Goal: Information Seeking & Learning: Learn about a topic

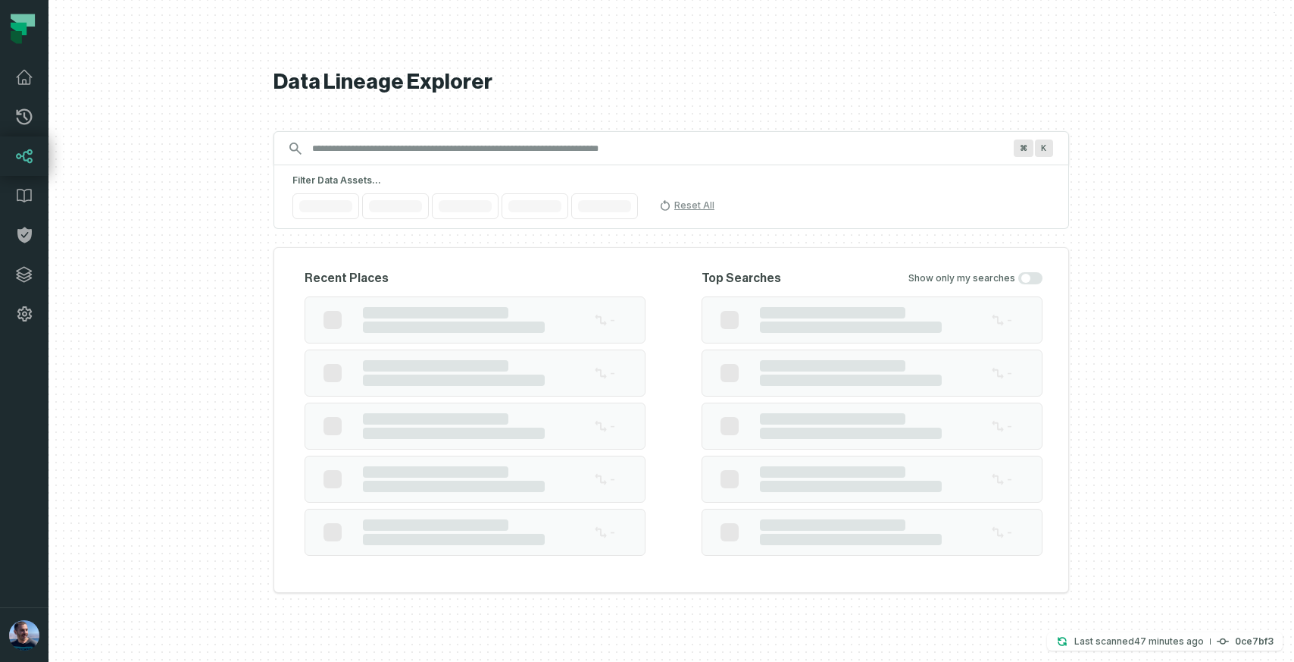
click at [393, 192] on div "Filter Data Assets... Reset All" at bounding box center [672, 197] width 796 height 64
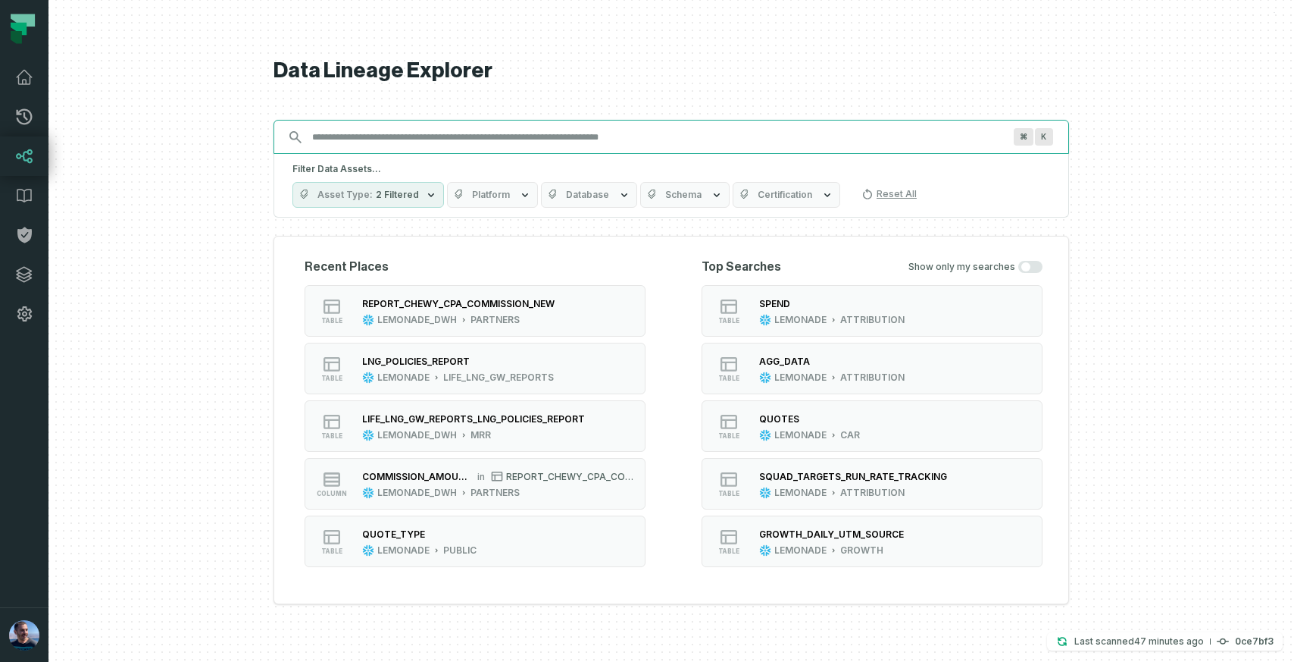
click at [374, 153] on div "Data Lineage Explorer Search for assets across the organization ⌘ K Filter Data…" at bounding box center [672, 331] width 796 height 662
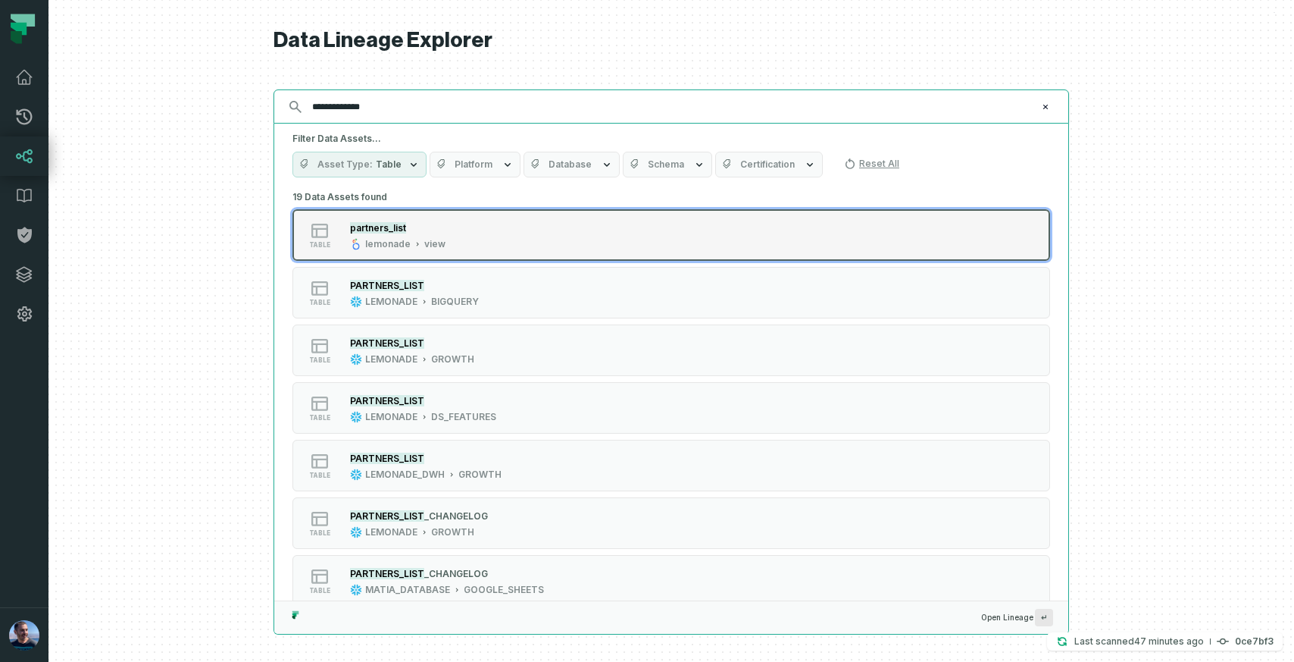
type input "**********"
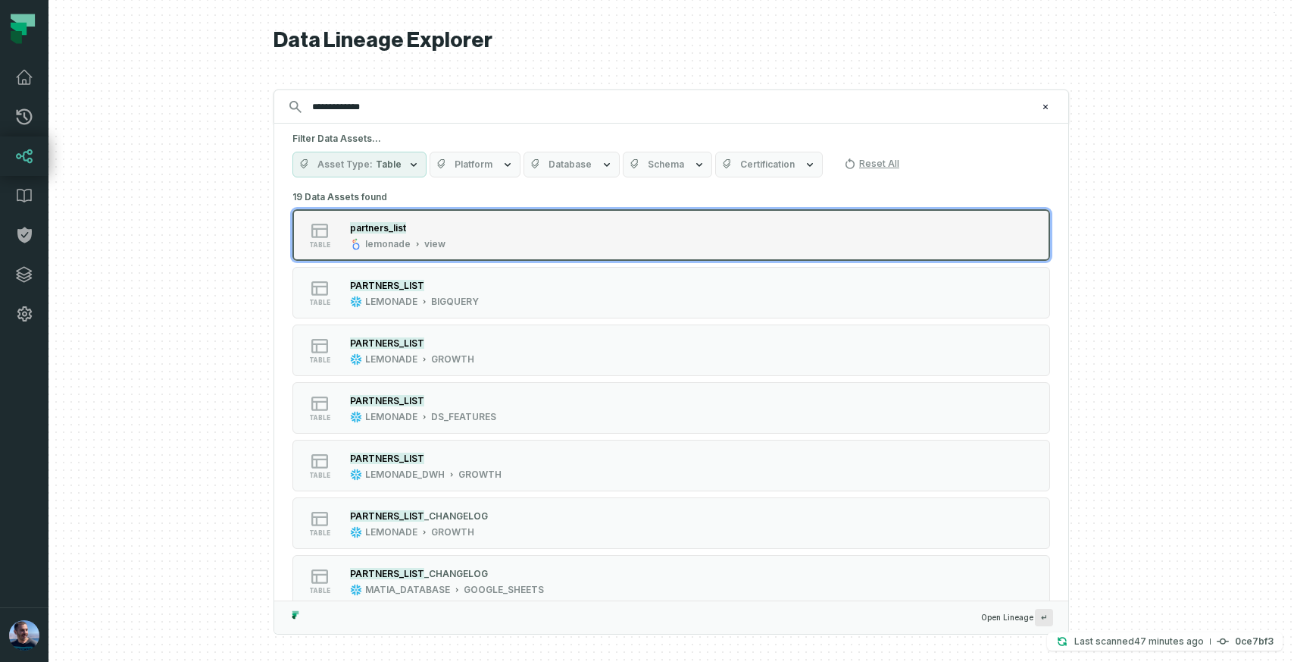
click at [458, 237] on div "table partners_list lemonade view" at bounding box center [485, 235] width 379 height 30
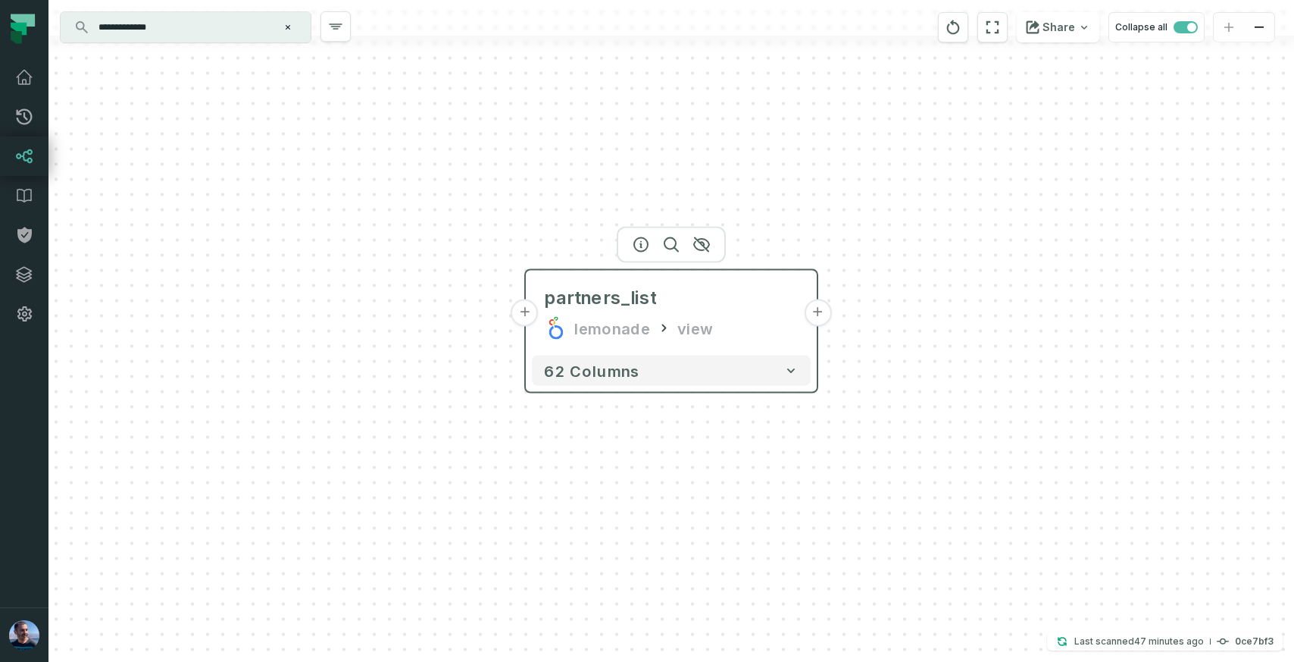
click at [529, 320] on button "+" at bounding box center [524, 312] width 27 height 27
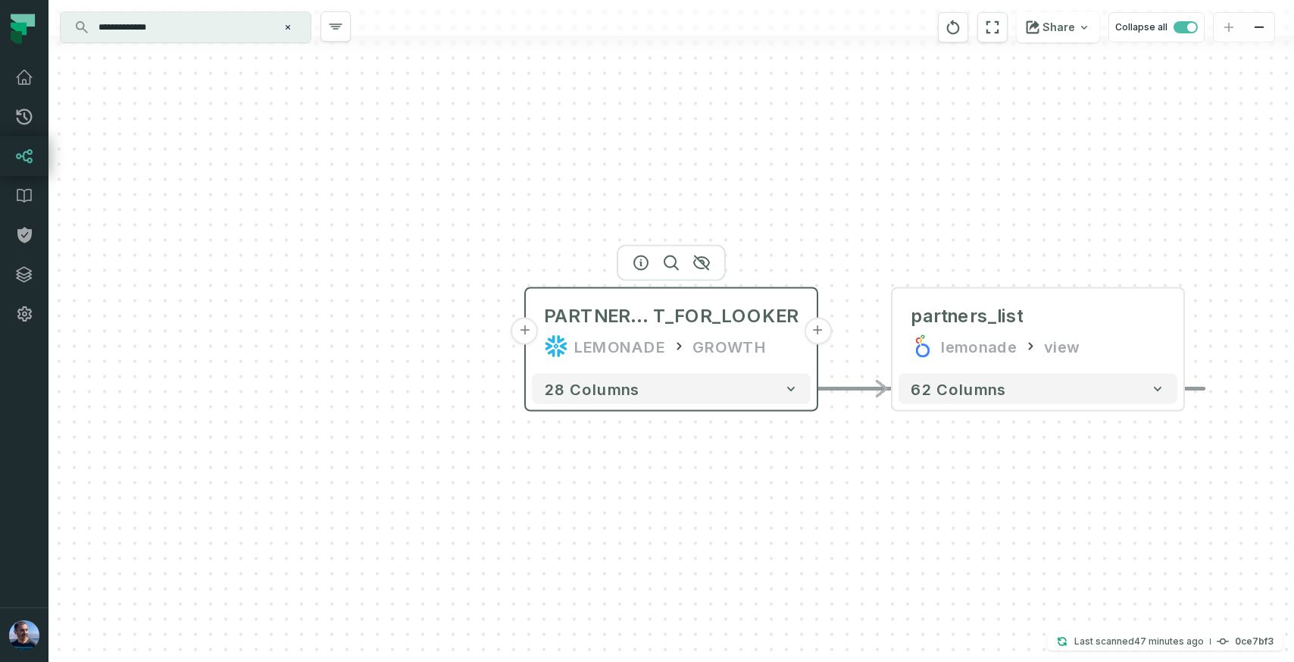
click at [528, 335] on button "+" at bounding box center [524, 331] width 27 height 27
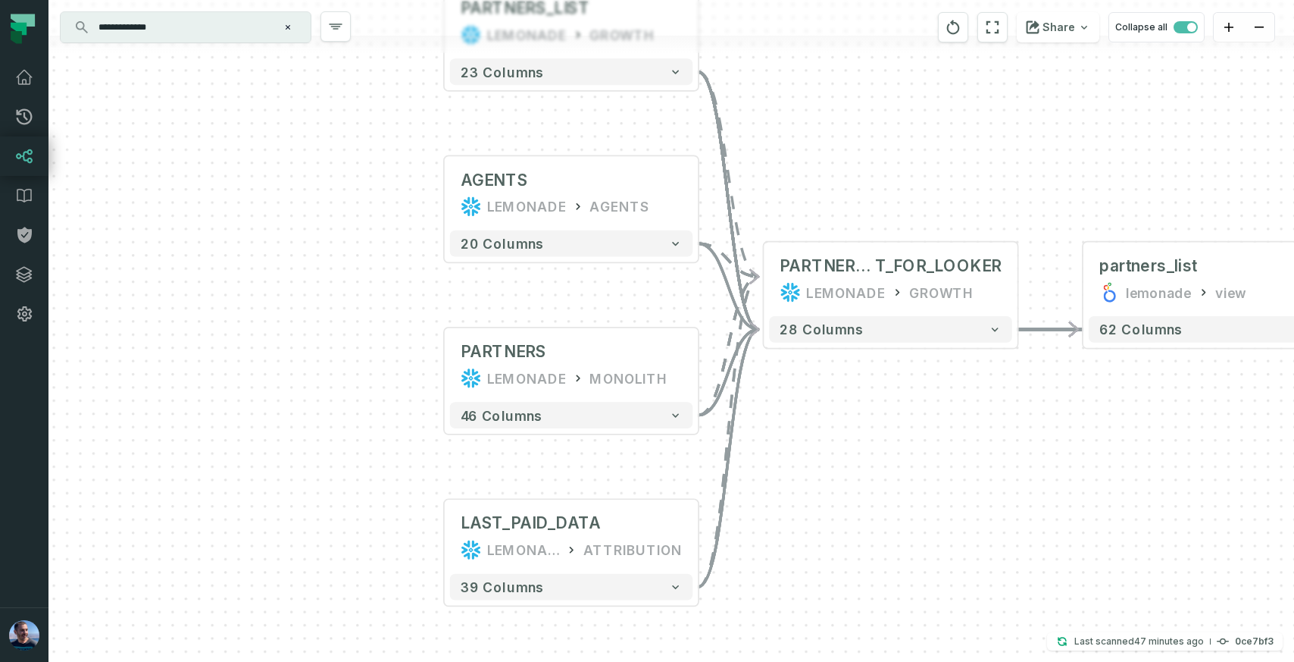
drag, startPoint x: 525, startPoint y: 311, endPoint x: 424, endPoint y: 211, distance: 141.5
click at [425, 211] on div "+ PARTNERS_LIST LEMONADE GROWTH + 23 columns AGENTS LEMONADE AGENTS + 20 column…" at bounding box center [671, 331] width 1246 height 662
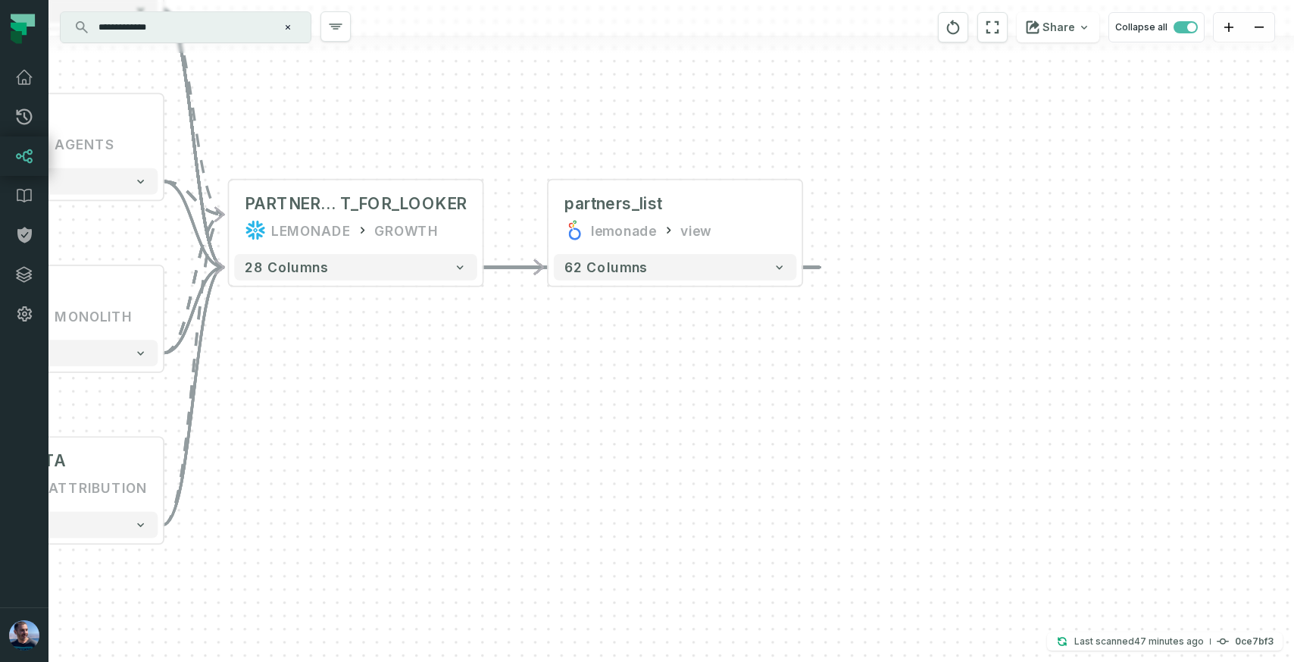
drag, startPoint x: 896, startPoint y: 483, endPoint x: 353, endPoint y: 424, distance: 546.5
click at [353, 424] on div "+ PARTNERS_LIST LEMONADE GROWTH + 23 columns AGENTS LEMONADE AGENTS + 20 column…" at bounding box center [671, 331] width 1246 height 662
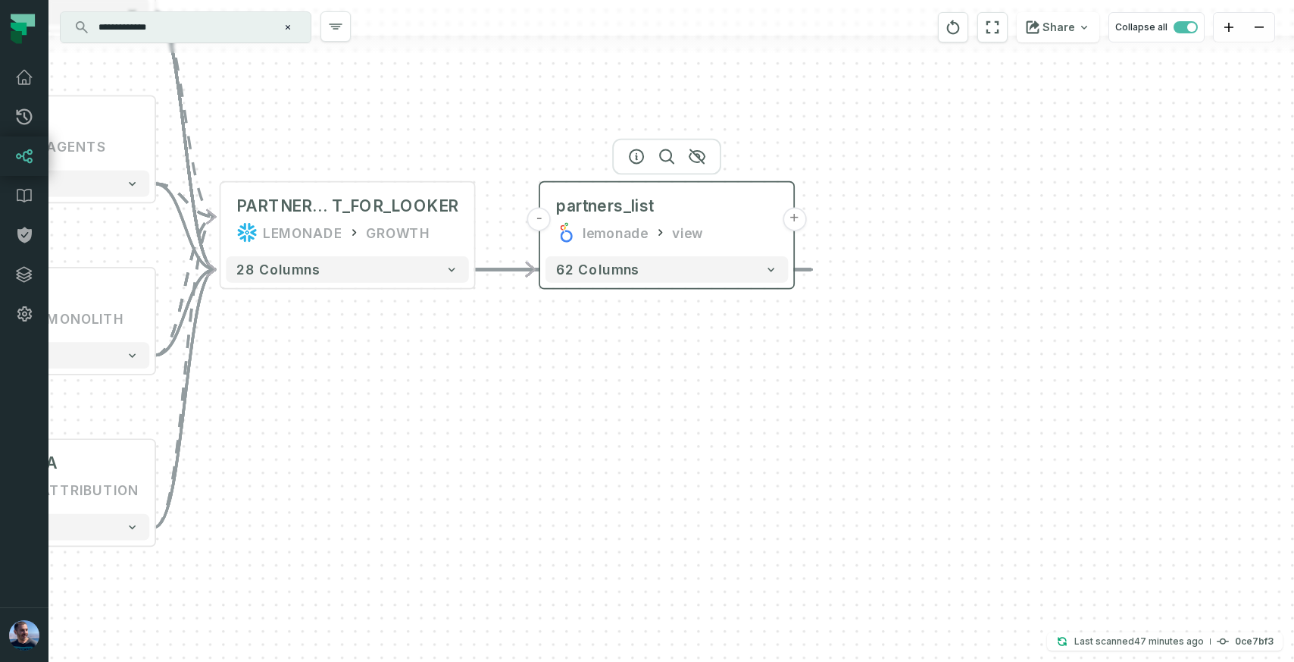
click at [796, 219] on button "+" at bounding box center [794, 219] width 23 height 23
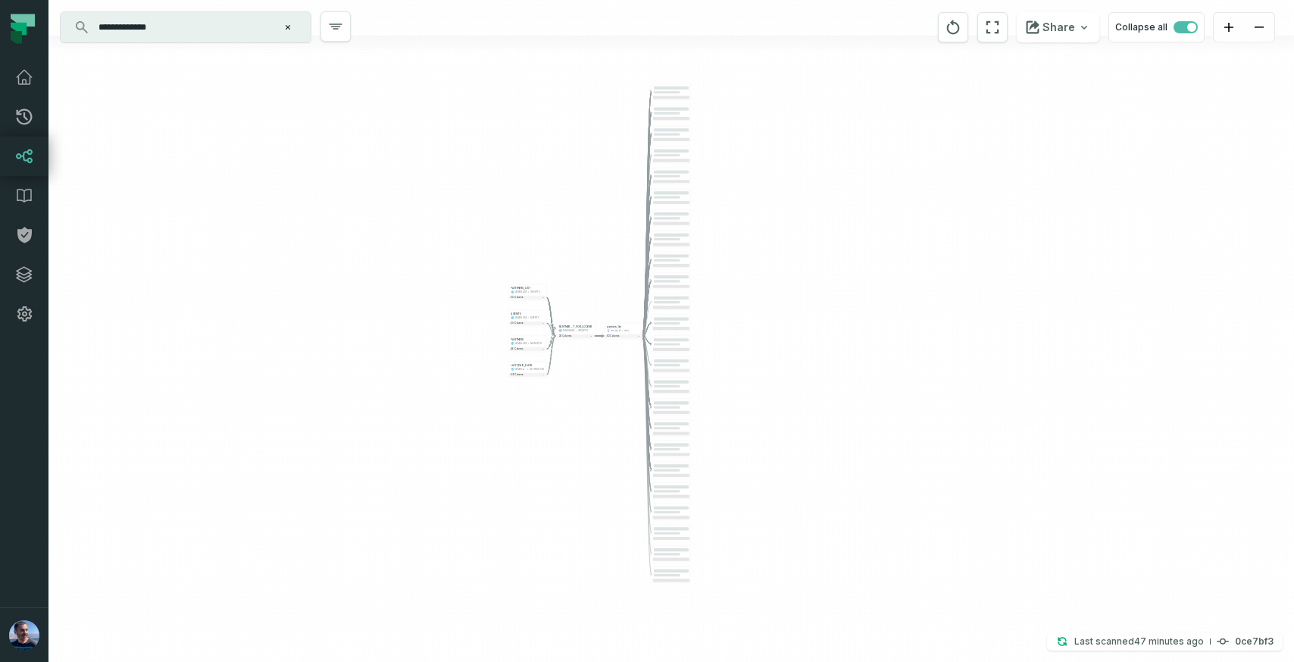
click at [749, 179] on div "+ PARTNERS_LIST LEMONADE GROWTH + 23 columns AGENTS LEMONADE AGENTS + 20 column…" at bounding box center [671, 331] width 1246 height 662
click at [804, 387] on div "... quotes_car snowflake explore ... 1955 columns ... att_agg_data_view snowfla…" at bounding box center [671, 331] width 1246 height 662
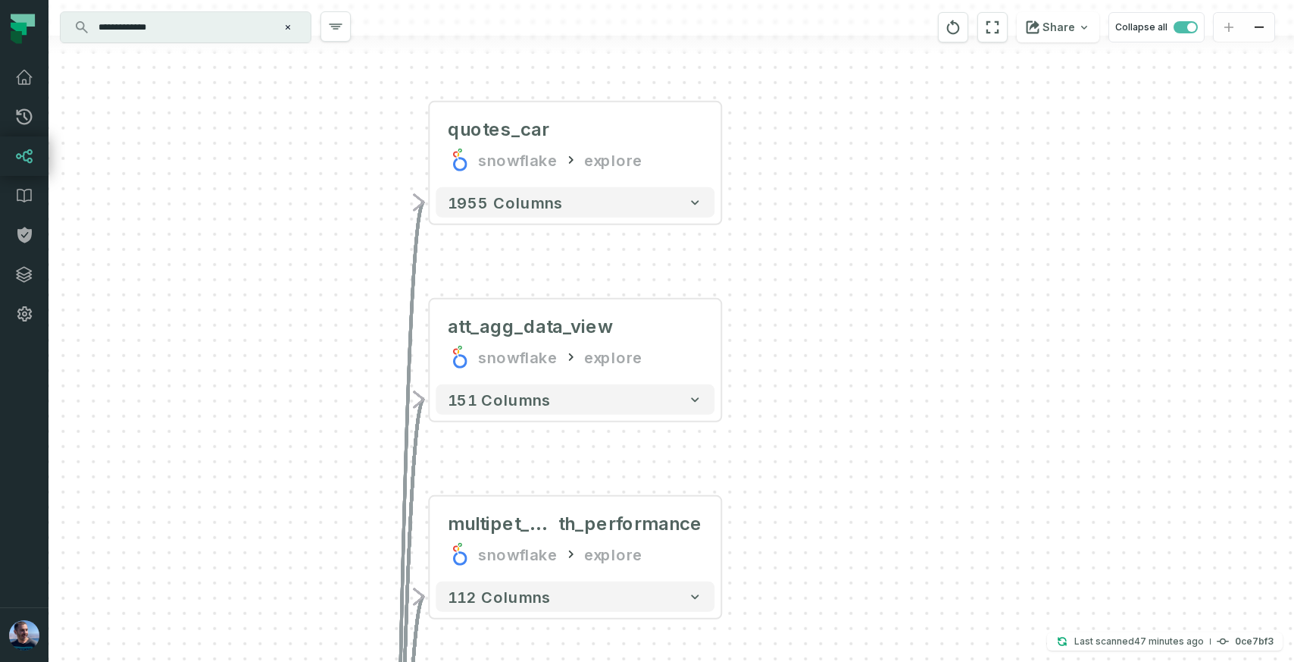
drag, startPoint x: 777, startPoint y: 150, endPoint x: 785, endPoint y: 170, distance: 21.8
click at [777, 149] on div "+ quotes_car snowflake explore + 1955 columns + att_agg_data_view snowflake exp…" at bounding box center [671, 331] width 1246 height 662
click at [727, 339] on button "+" at bounding box center [721, 340] width 27 height 27
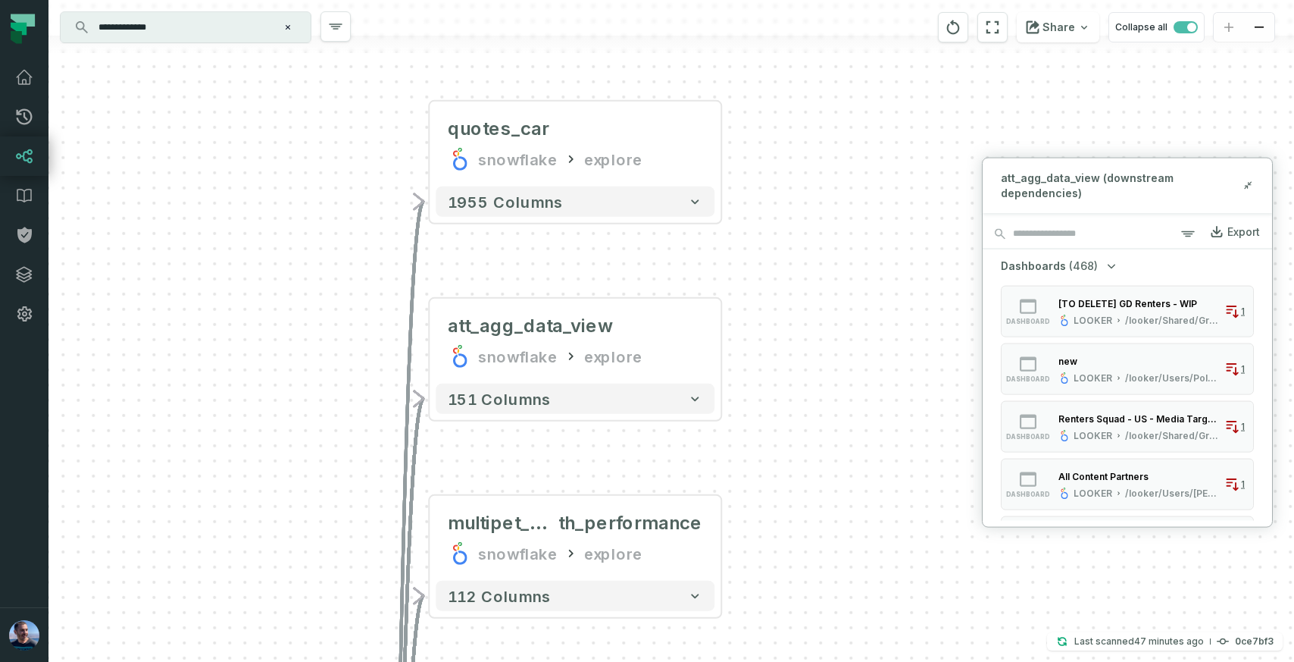
drag, startPoint x: 819, startPoint y: 318, endPoint x: 695, endPoint y: 545, distance: 259.1
click at [811, 102] on div "+ quotes_car snowflake explore + 1955 columns + att_agg_data_view snowflake exp…" at bounding box center [671, 331] width 1246 height 662
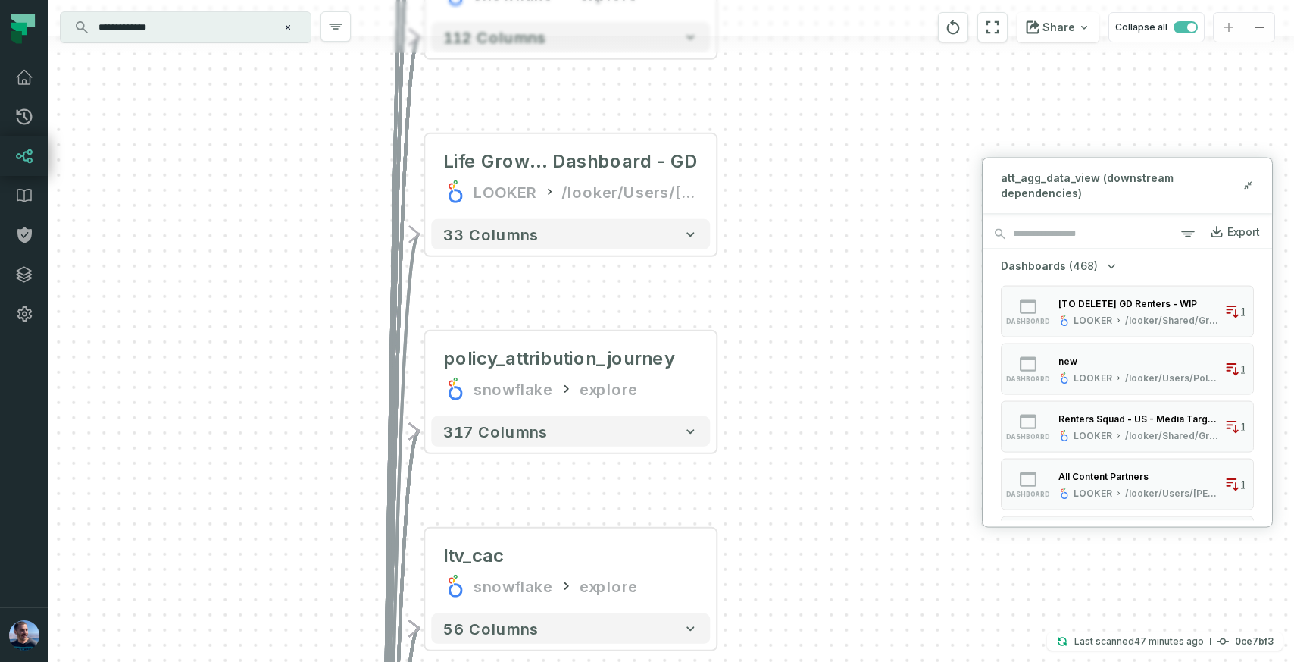
drag, startPoint x: 740, startPoint y: 271, endPoint x: 752, endPoint y: 390, distance: 120.3
click at [744, 217] on div "+ quotes_car snowflake explore + 1955 columns + att_agg_data_view snowflake exp…" at bounding box center [671, 331] width 1246 height 662
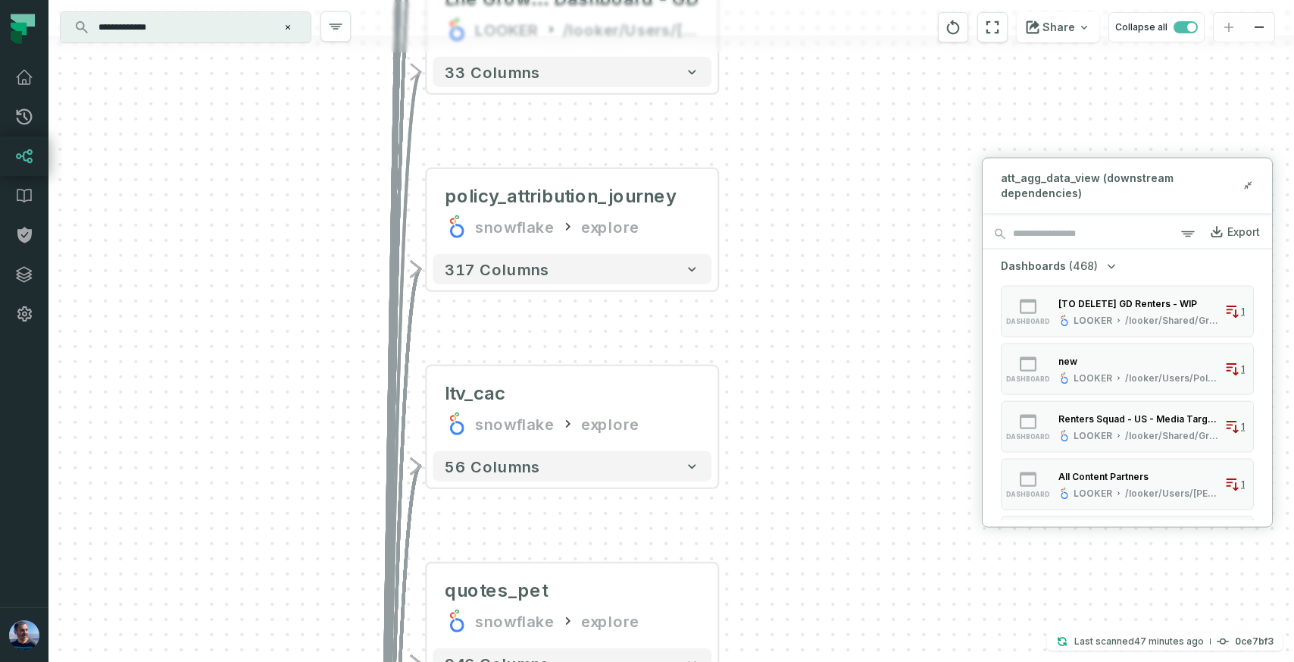
drag, startPoint x: 759, startPoint y: 419, endPoint x: 741, endPoint y: 117, distance: 302.8
click at [741, 117] on div "+ quotes_car snowflake explore + 1955 columns + att_agg_data_view snowflake exp…" at bounding box center [671, 331] width 1246 height 662
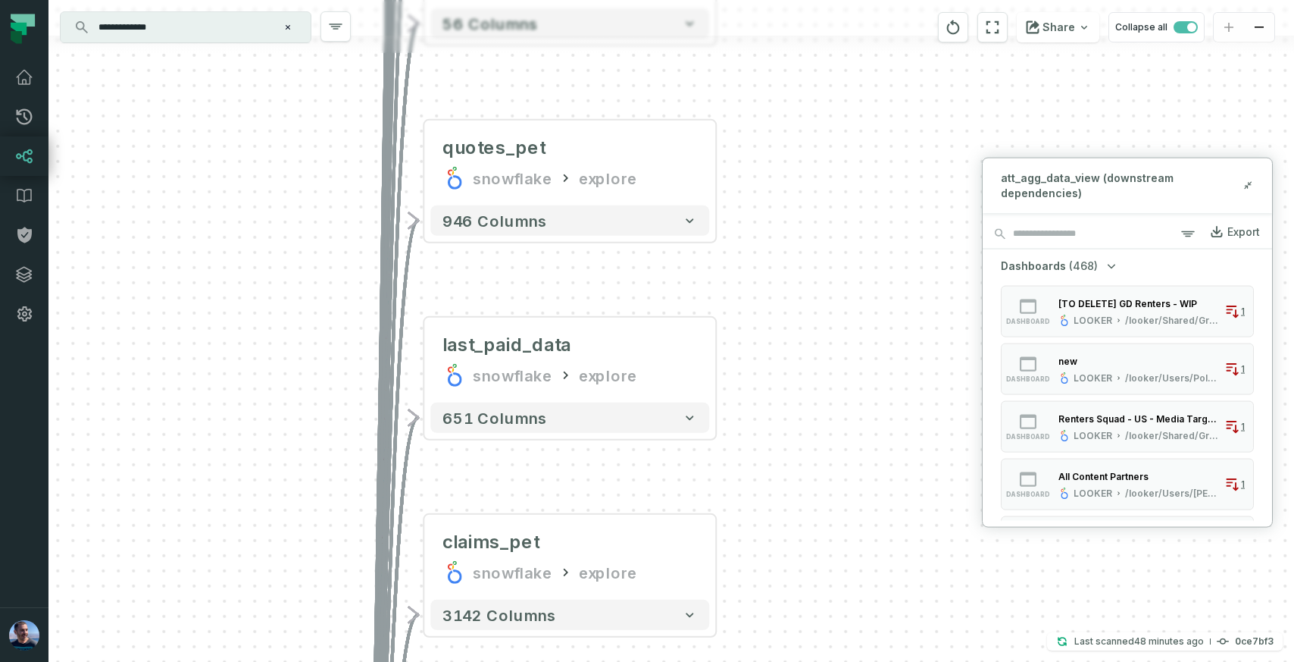
drag, startPoint x: 801, startPoint y: 271, endPoint x: 754, endPoint y: 330, distance: 76.1
click at [814, 186] on div "+ quotes_car snowflake explore + 1955 columns + att_agg_data_view snowflake exp…" at bounding box center [671, 331] width 1246 height 662
click at [720, 359] on button "+" at bounding box center [715, 359] width 27 height 27
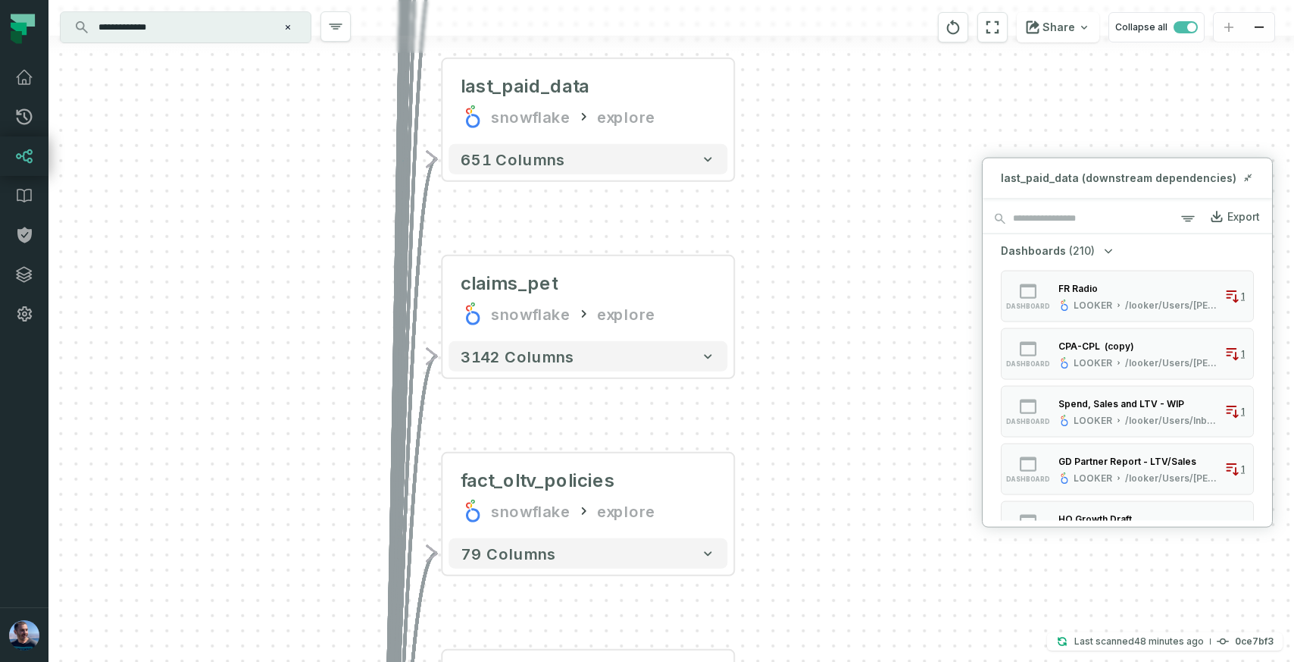
click at [852, 168] on div "+ quotes_car snowflake explore + 1955 columns + att_agg_data_view snowflake exp…" at bounding box center [671, 331] width 1246 height 662
